Goal: Find specific page/section: Find specific page/section

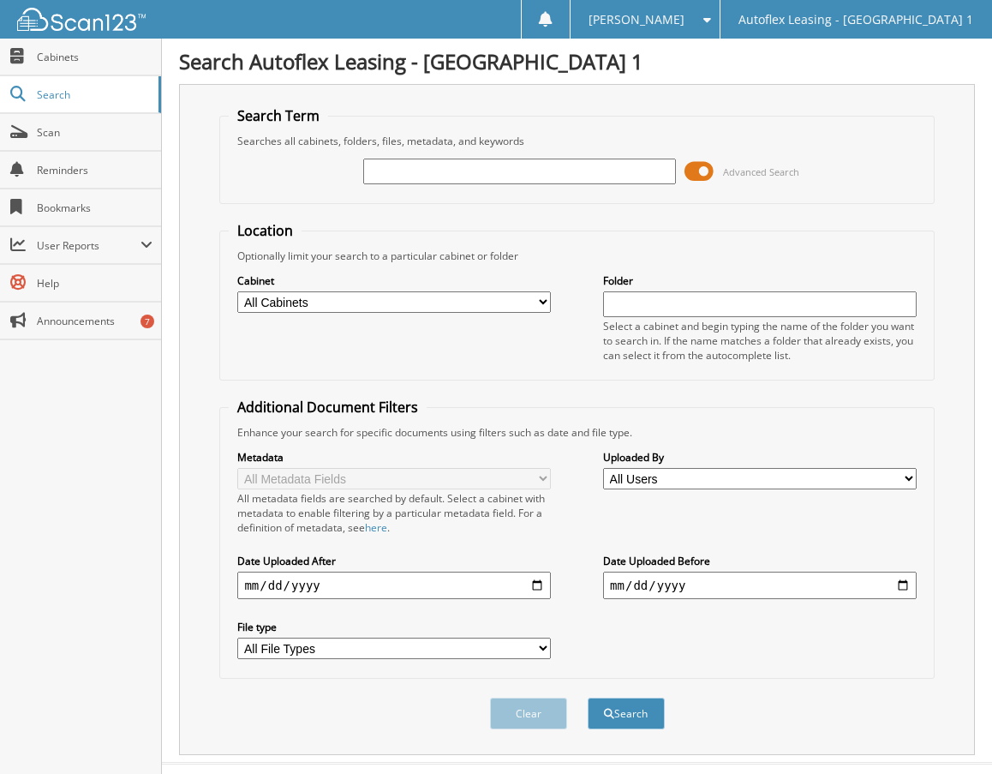
click at [448, 177] on input "text" at bounding box center [519, 172] width 313 height 26
type input "axtens"
click at [588, 697] on button "Search" at bounding box center [626, 713] width 77 height 32
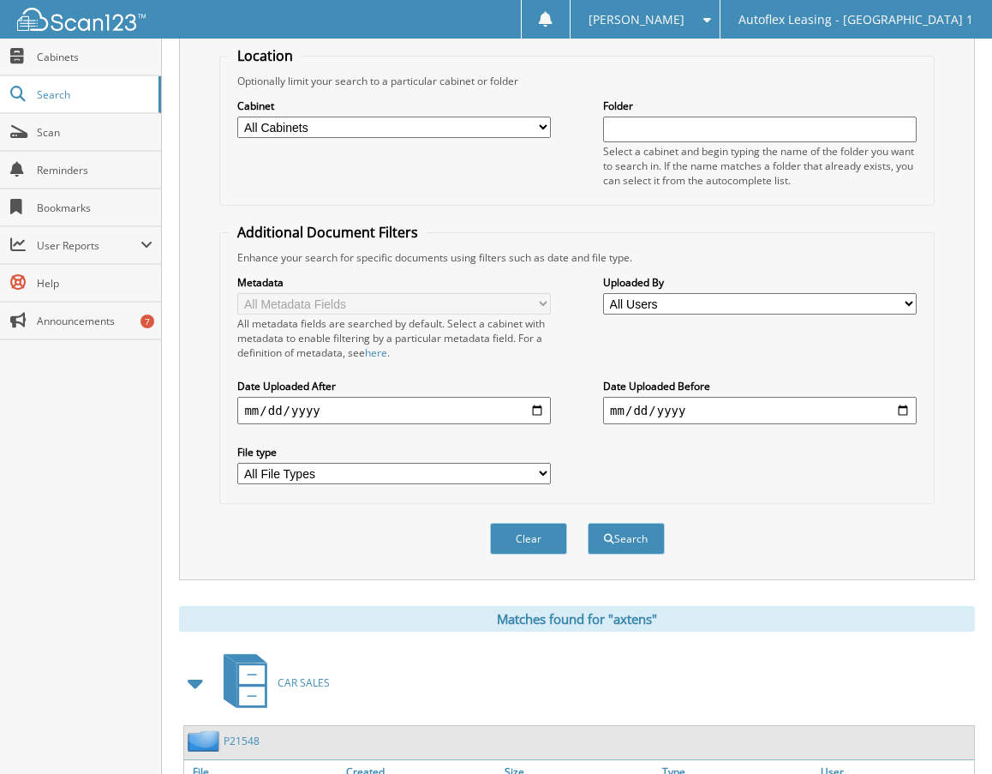
scroll to position [308, 0]
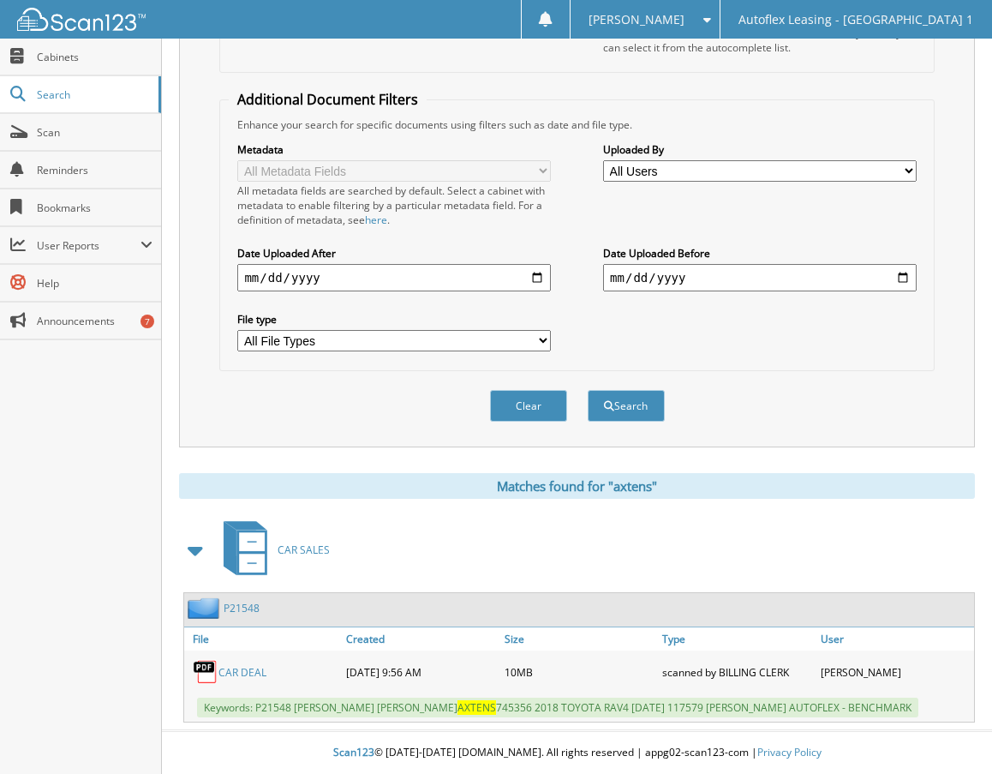
click at [242, 673] on link "CAR DEAL" at bounding box center [243, 672] width 48 height 15
